Goal: Register for event/course

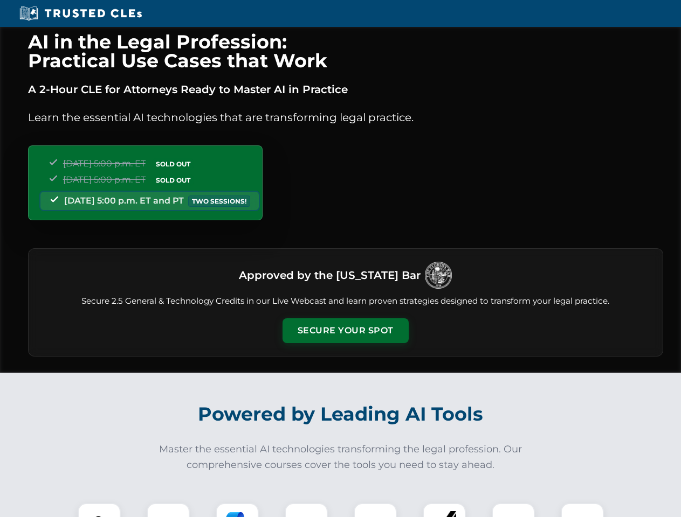
click at [345, 331] on button "Secure Your Spot" at bounding box center [345, 330] width 126 height 25
click at [99, 510] on img at bounding box center [99, 524] width 31 height 31
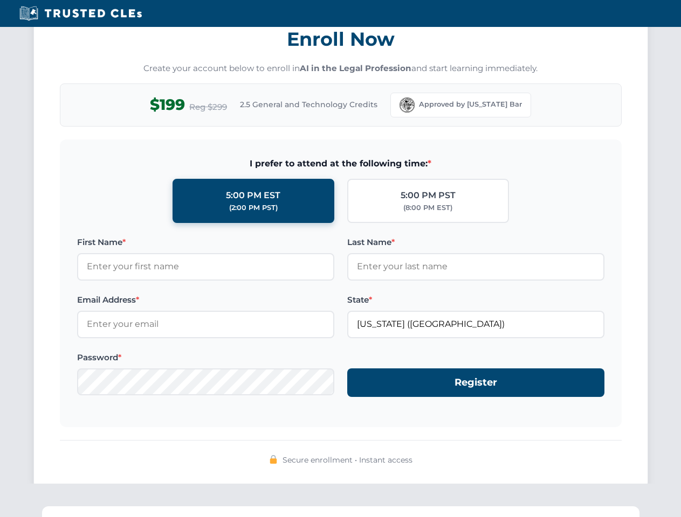
scroll to position [1058, 0]
